Goal: Check status: Check status

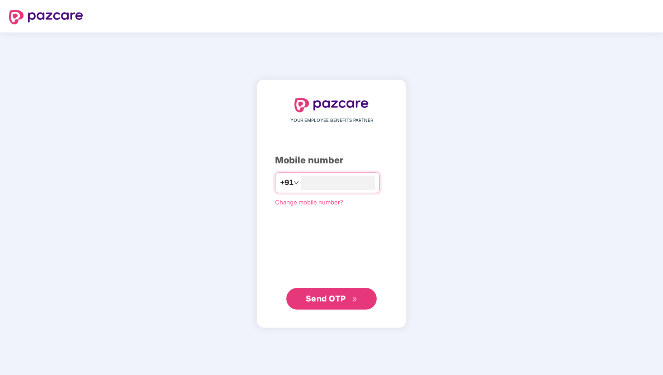
type input "**********"
click at [338, 308] on button "Send OTP" at bounding box center [331, 299] width 90 height 22
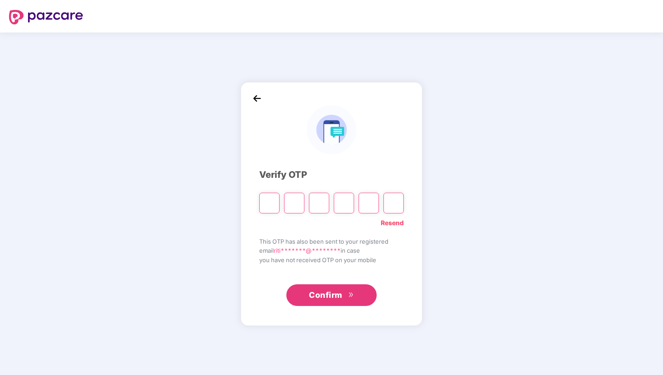
type input "*"
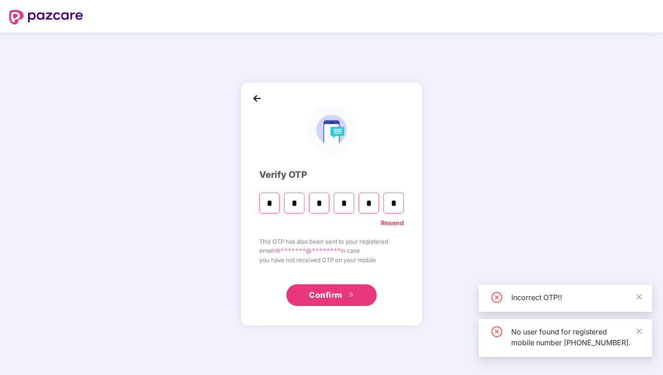
type input "*"
click at [350, 208] on input "*" at bounding box center [344, 203] width 20 height 21
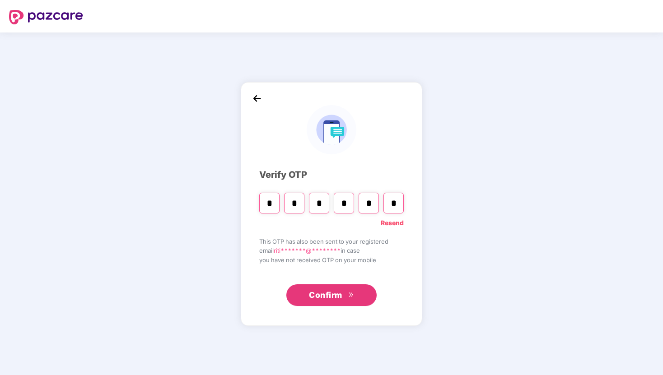
type input "*"
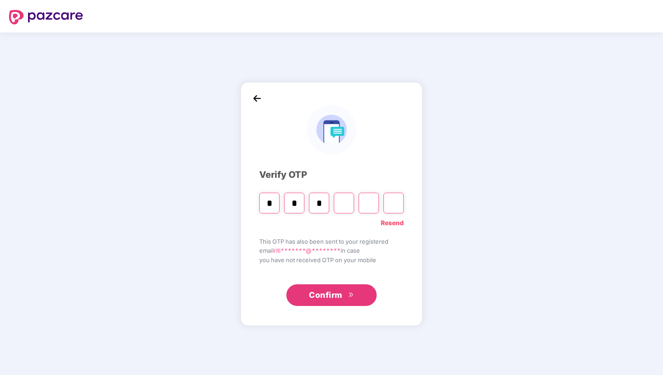
type input "*"
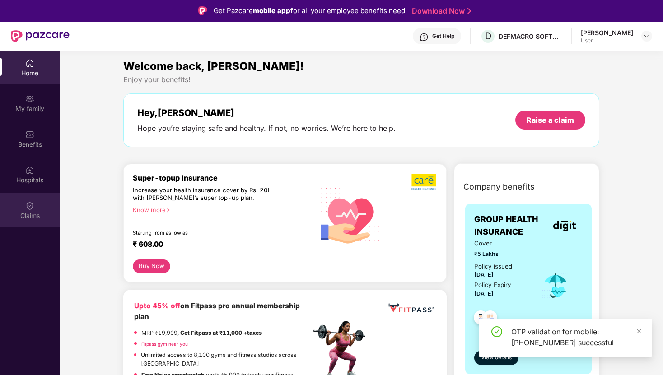
click at [31, 214] on div "Claims" at bounding box center [30, 215] width 60 height 9
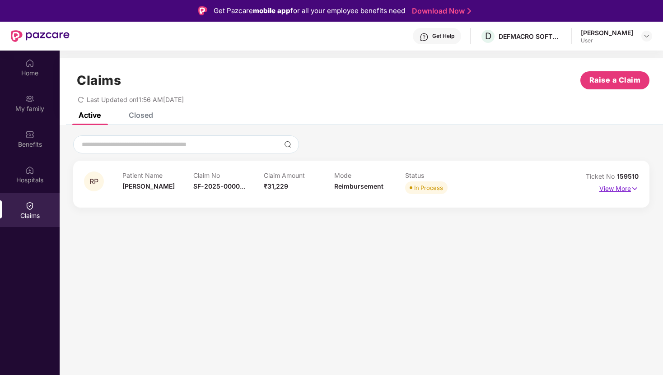
click at [615, 185] on p "View More" at bounding box center [618, 188] width 39 height 12
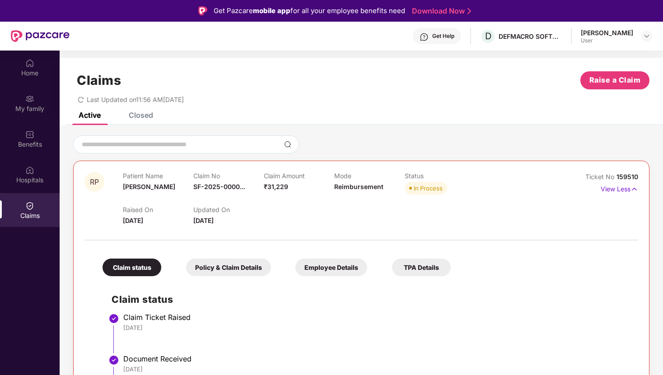
scroll to position [298, 0]
